Goal: Task Accomplishment & Management: Manage account settings

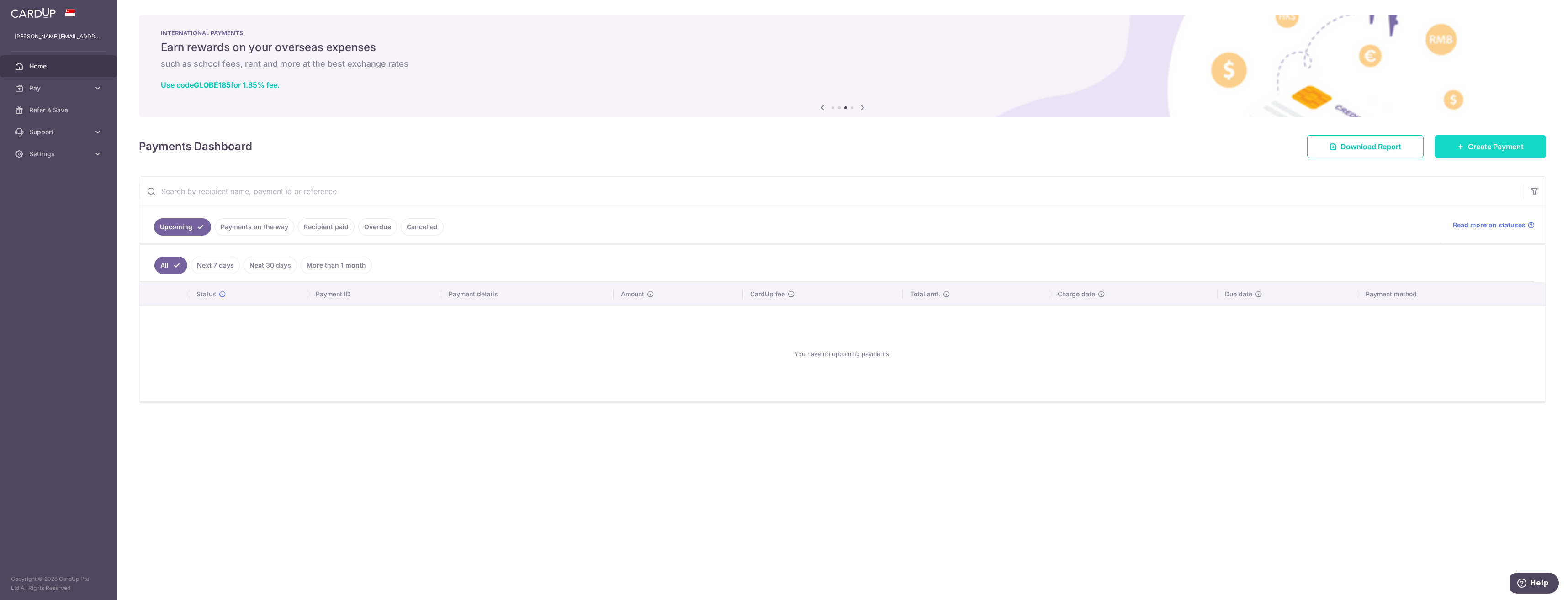
click at [1477, 152] on link "Create Payment" at bounding box center [1490, 147] width 111 height 23
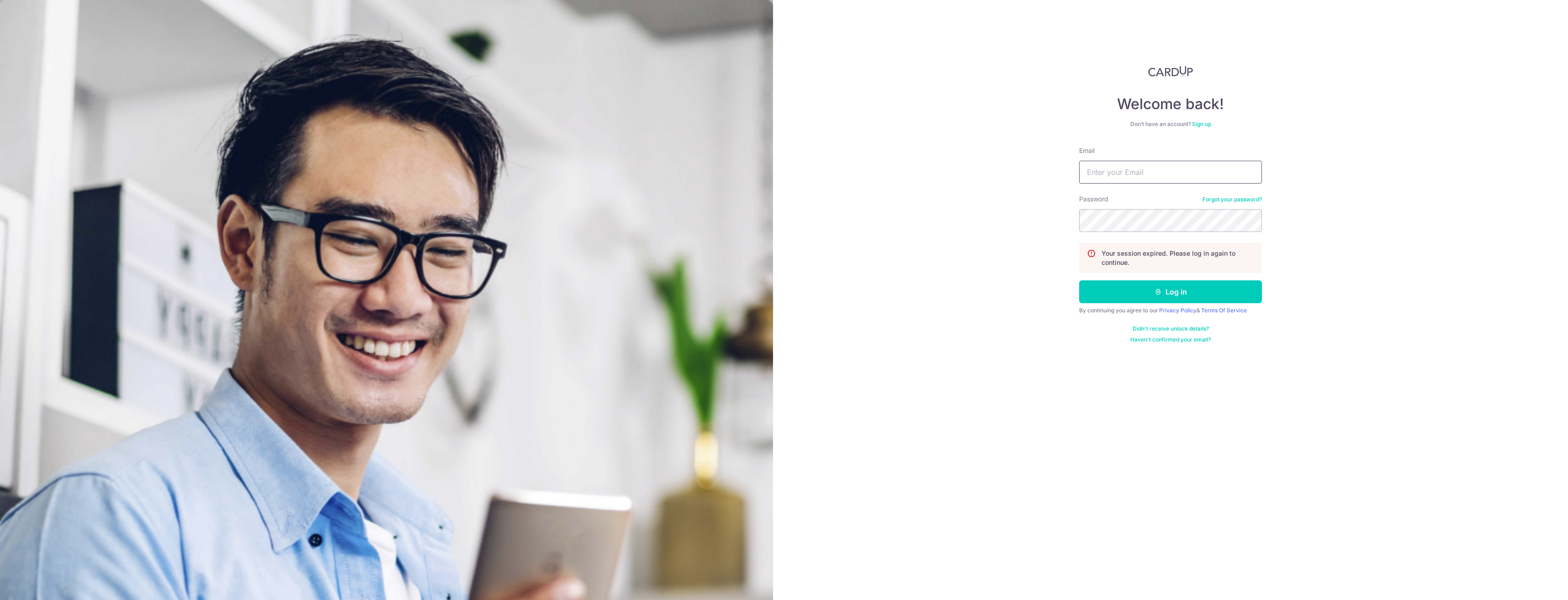
type input "[PERSON_NAME][EMAIL_ADDRESS][PERSON_NAME][DOMAIN_NAME]"
click at [1152, 175] on input "tomas.skovran@spglobal.com" at bounding box center [1171, 172] width 183 height 23
click at [1419, 309] on div "Welcome back! Don’t have an account? Sign up Email tomas.skovran@spglobal.com P…" at bounding box center [1171, 300] width 795 height 600
click at [1204, 288] on button "Log in" at bounding box center [1171, 292] width 183 height 23
type input "[PERSON_NAME][EMAIL_ADDRESS][PERSON_NAME][DOMAIN_NAME]"
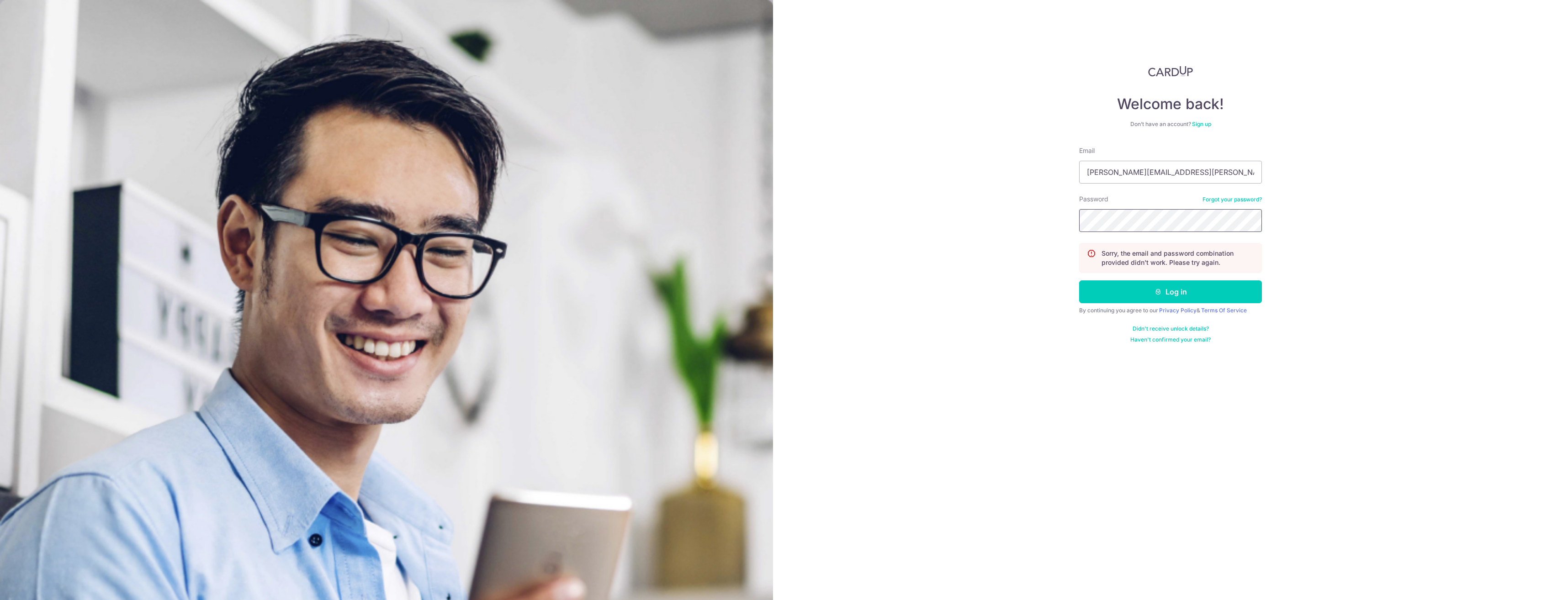
click at [978, 223] on div "Welcome back! Don’t have an account? Sign up Email [PERSON_NAME][EMAIL_ADDRESS]…" at bounding box center [1171, 300] width 795 height 600
click at [1079, 281] on button "Log in" at bounding box center [1171, 292] width 183 height 23
type input "[PERSON_NAME][EMAIL_ADDRESS][PERSON_NAME][DOMAIN_NAME]"
click at [961, 239] on div "Welcome back! Don’t have an account? Sign up Email [PERSON_NAME][EMAIL_ADDRESS]…" at bounding box center [1171, 300] width 795 height 600
click at [1079, 281] on button "Log in" at bounding box center [1171, 292] width 183 height 23
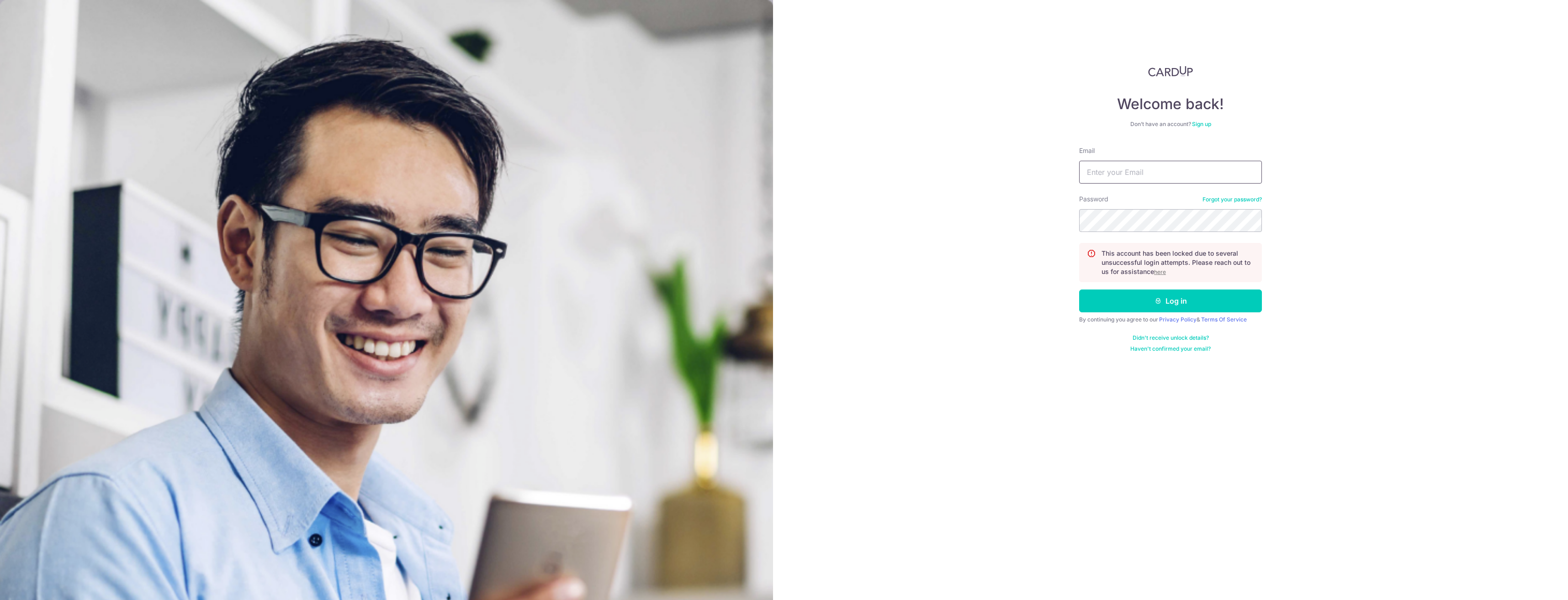
type input "[PERSON_NAME][EMAIL_ADDRESS][PERSON_NAME][DOMAIN_NAME]"
click at [1164, 272] on u "here" at bounding box center [1160, 271] width 12 height 7
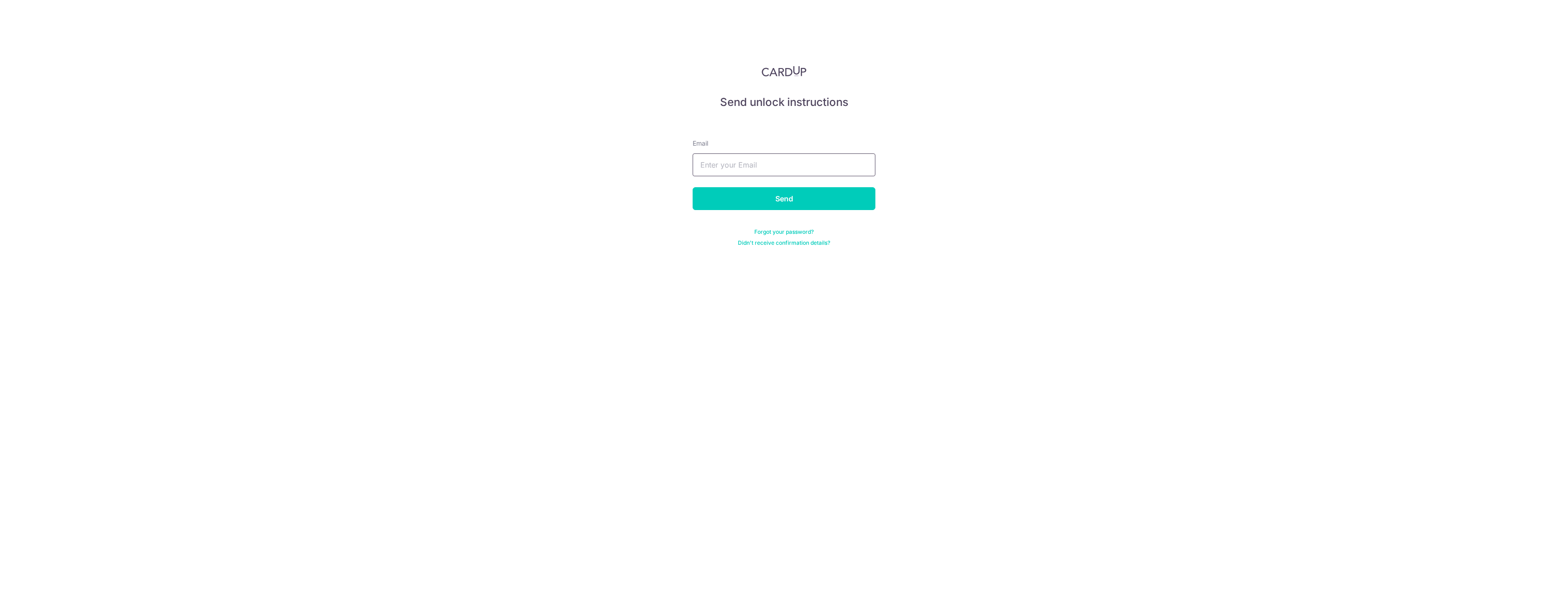
click at [748, 167] on input "text" at bounding box center [784, 165] width 183 height 23
type input "[PERSON_NAME][EMAIL_ADDRESS][PERSON_NAME][DOMAIN_NAME]"
click at [757, 200] on input "Send" at bounding box center [784, 199] width 183 height 23
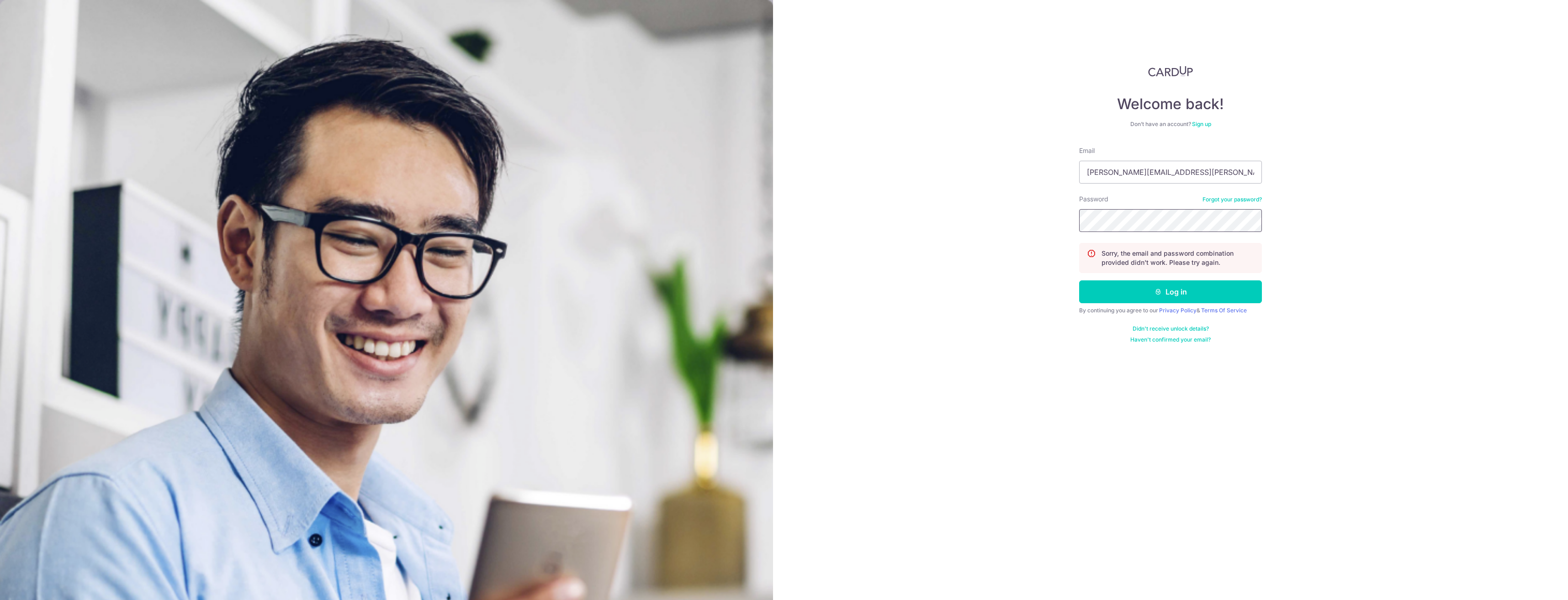
click at [984, 210] on div "Welcome back! Don’t have an account? Sign up Email tomas.skovran@spglobal.com P…" at bounding box center [1171, 300] width 795 height 600
drag, startPoint x: 1334, startPoint y: 306, endPoint x: 1254, endPoint y: 294, distance: 80.9
click at [1334, 306] on div "Welcome back! Don’t have an account? Sign up Email tomas.skovran@spglobal.com P…" at bounding box center [1171, 300] width 795 height 600
click at [1165, 288] on button "Log in" at bounding box center [1171, 292] width 183 height 23
type input "[PERSON_NAME][EMAIL_ADDRESS][PERSON_NAME][DOMAIN_NAME]"
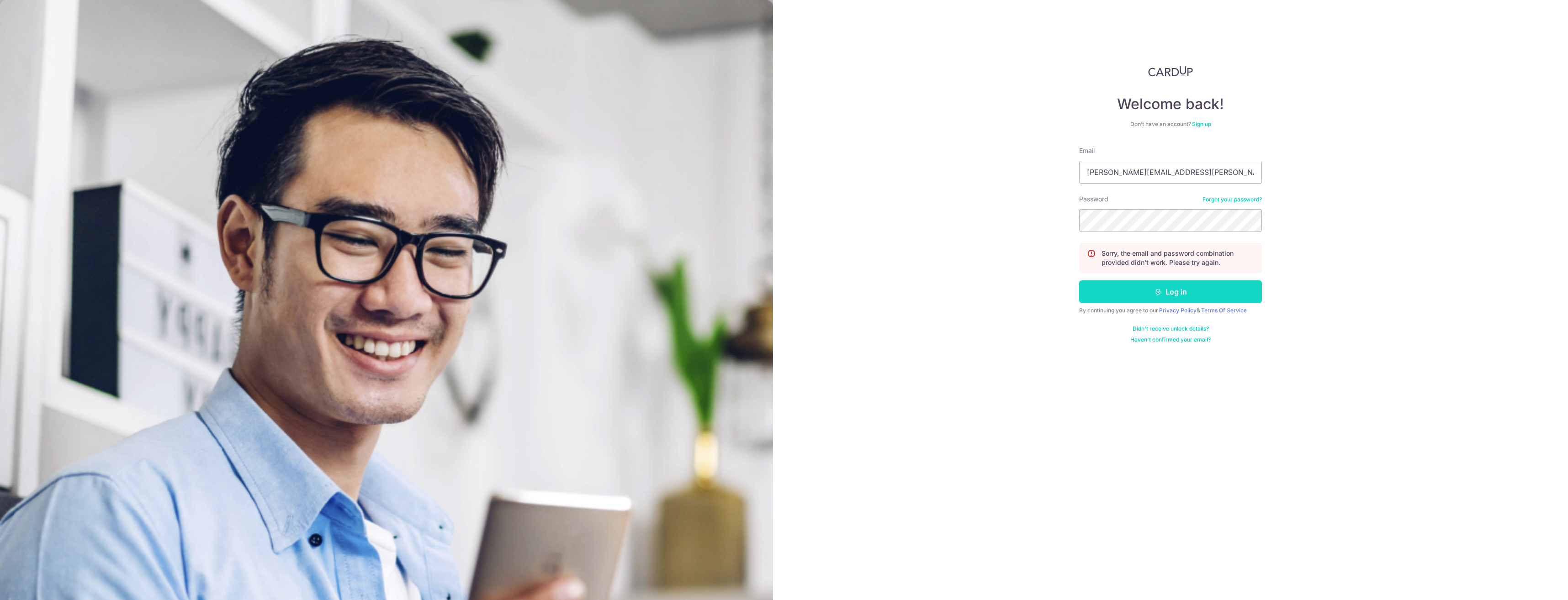
click at [1167, 290] on button "Log in" at bounding box center [1171, 292] width 183 height 23
type input "[PERSON_NAME][EMAIL_ADDRESS][PERSON_NAME][DOMAIN_NAME]"
click at [1157, 295] on icon "submit" at bounding box center [1158, 292] width 7 height 7
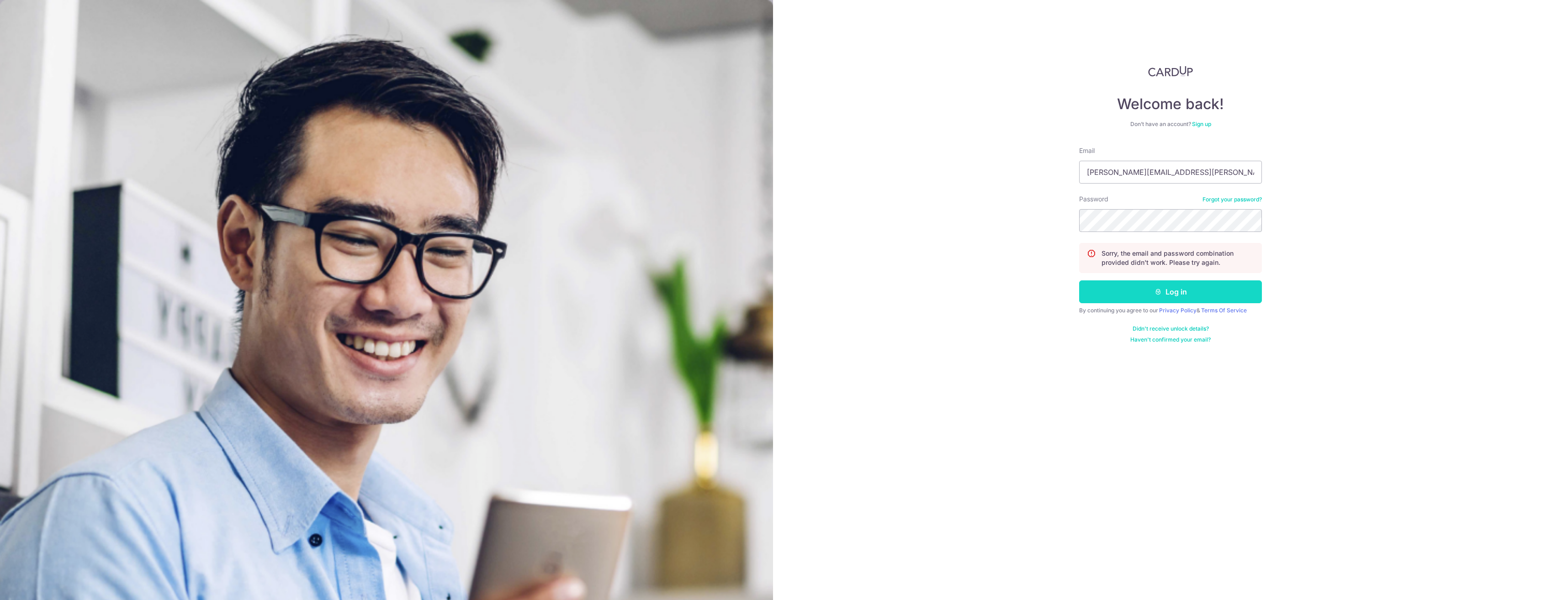
click at [1157, 295] on icon "submit" at bounding box center [1158, 292] width 7 height 7
type input "[PERSON_NAME][EMAIL_ADDRESS][PERSON_NAME][DOMAIN_NAME]"
click at [1009, 222] on div "Welcome back! Don’t have an account? Sign up Email tomas.skovran@spglobal.com P…" at bounding box center [1171, 300] width 795 height 600
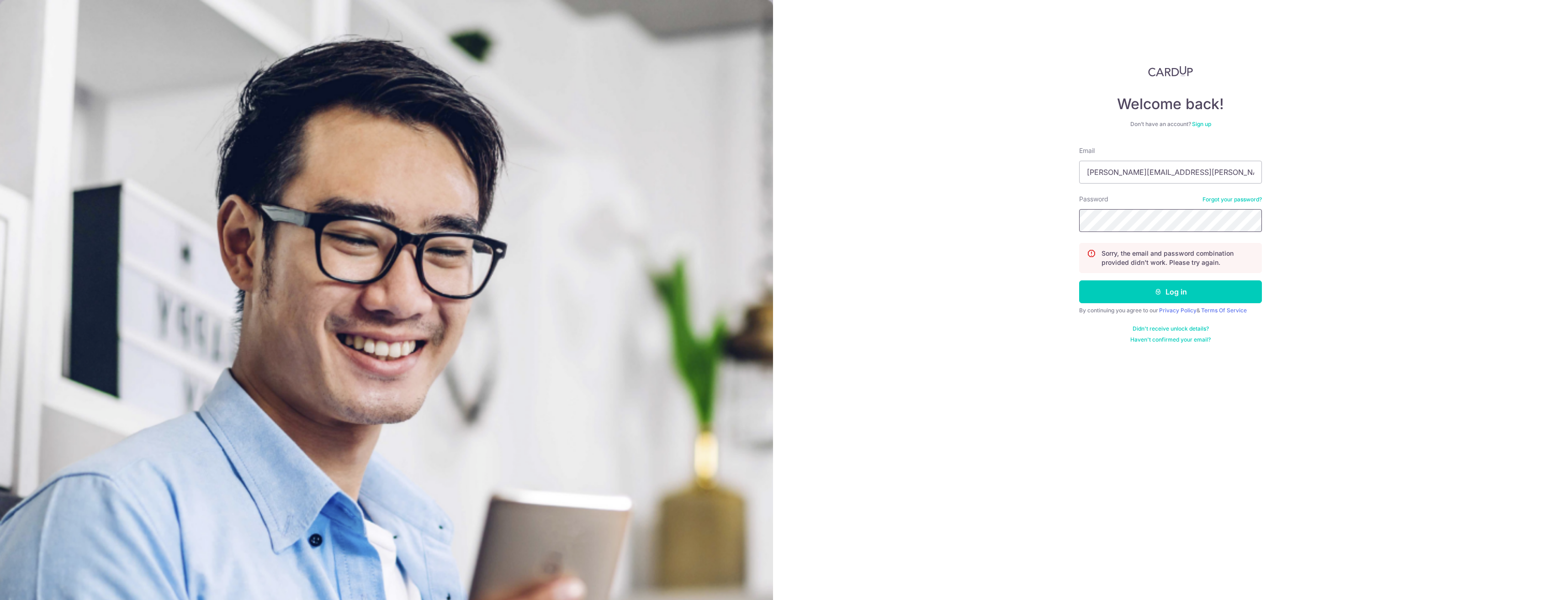
click at [1079, 281] on button "Log in" at bounding box center [1171, 292] width 183 height 23
type input "[PERSON_NAME][EMAIL_ADDRESS][PERSON_NAME][DOMAIN_NAME]"
click at [1079, 281] on button "Log in" at bounding box center [1171, 292] width 183 height 23
type input "[PERSON_NAME][EMAIL_ADDRESS][PERSON_NAME][DOMAIN_NAME]"
click at [1079, 281] on button "Log in" at bounding box center [1171, 292] width 183 height 23
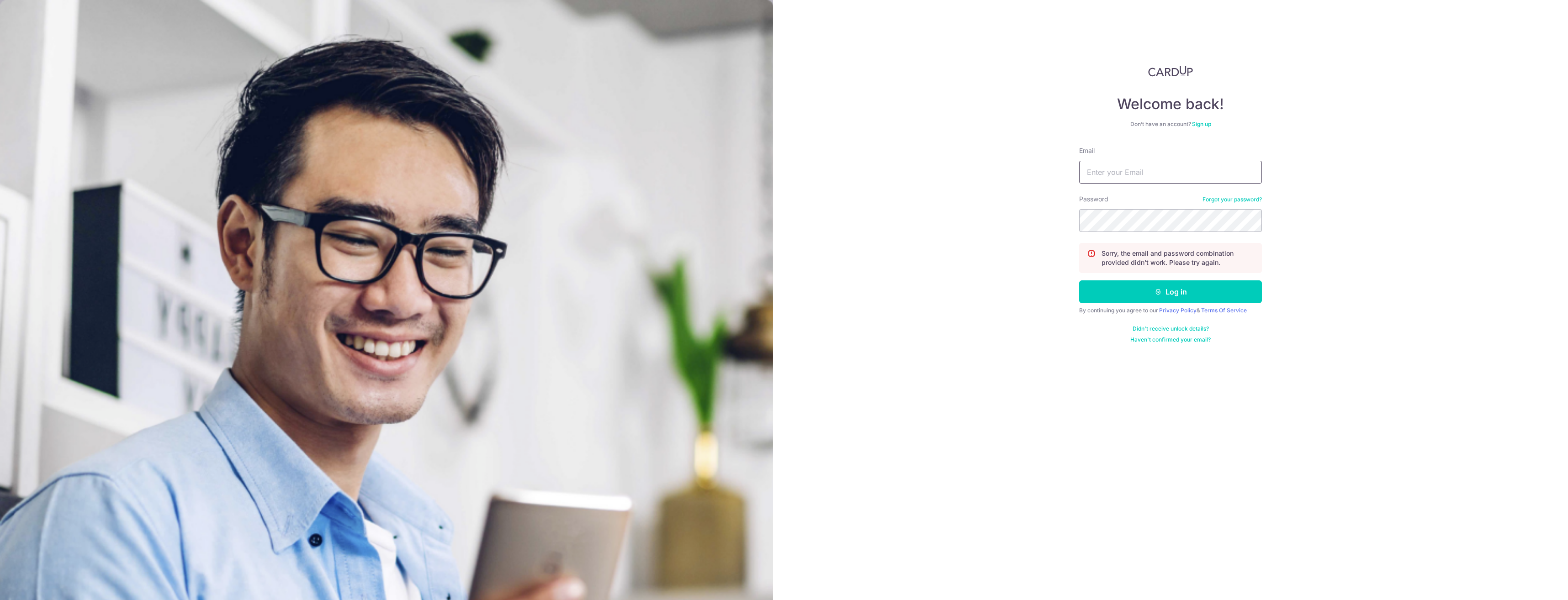
type input "[PERSON_NAME][EMAIL_ADDRESS][PERSON_NAME][DOMAIN_NAME]"
click at [1079, 281] on button "Log in" at bounding box center [1171, 292] width 183 height 23
type input "[PERSON_NAME][EMAIL_ADDRESS][PERSON_NAME][DOMAIN_NAME]"
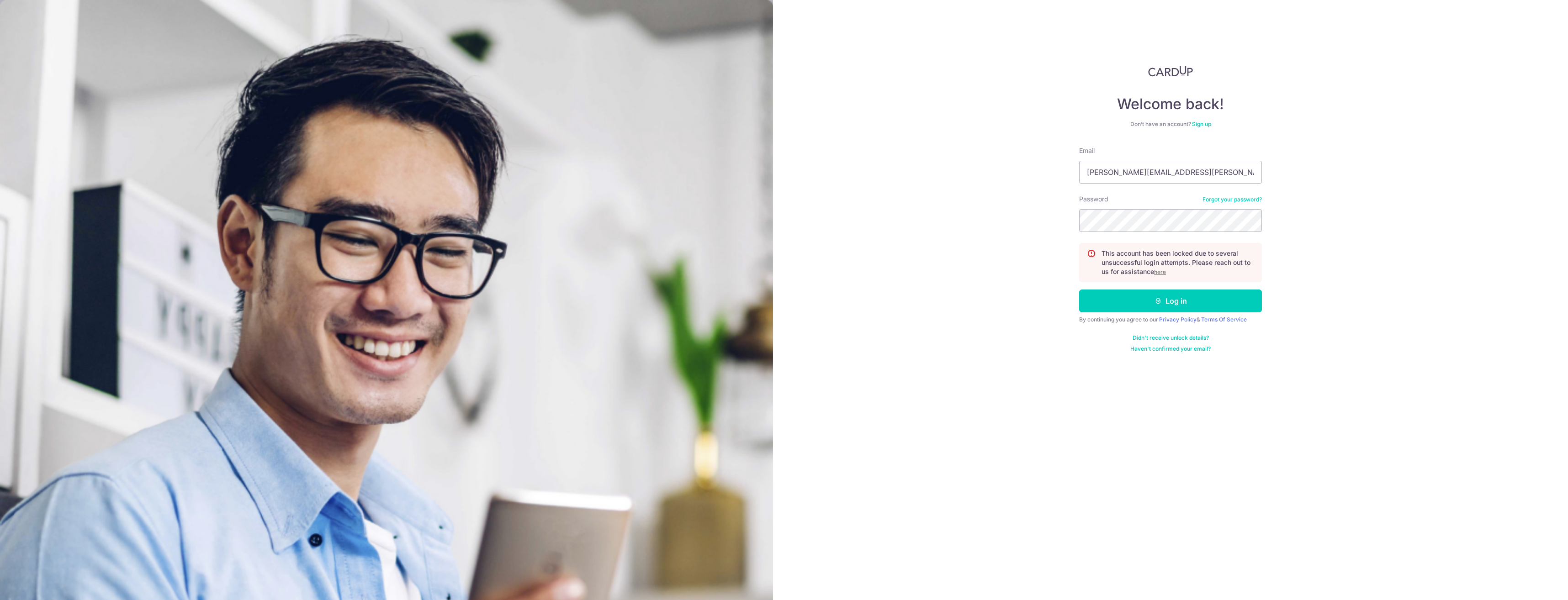
click at [1160, 273] on u "here" at bounding box center [1160, 271] width 12 height 7
